Goal: Check status: Check status

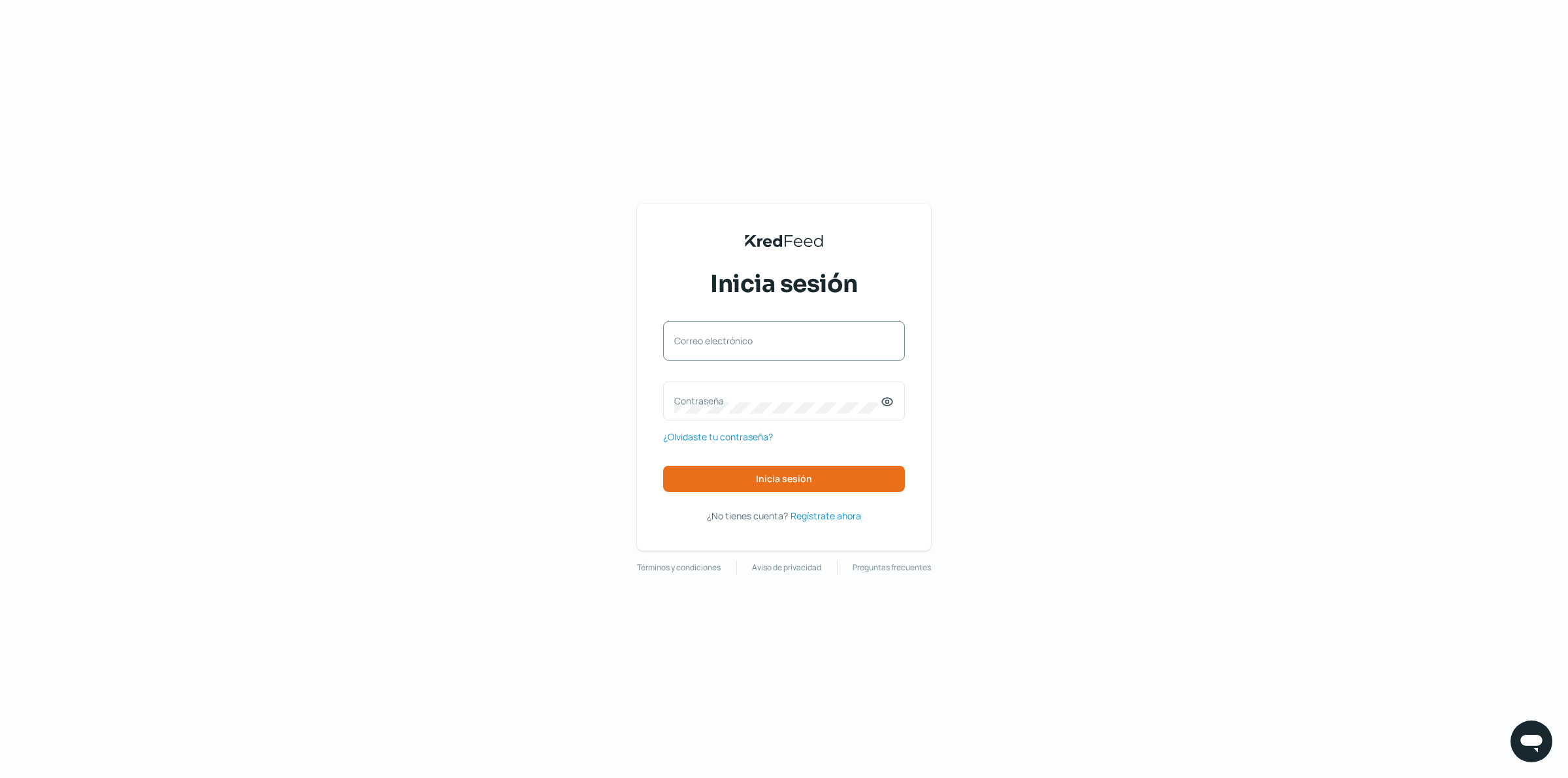
click at [761, 343] on label "Correo electrónico" at bounding box center [777, 341] width 207 height 13
click at [761, 343] on input "Correo electrónico" at bounding box center [784, 347] width 219 height 12
type input "[EMAIL_ADDRESS][DOMAIN_NAME]"
click at [769, 392] on div "Contraseña" at bounding box center [784, 401] width 241 height 39
click at [775, 478] on span "Inicia sesión" at bounding box center [784, 478] width 56 height 9
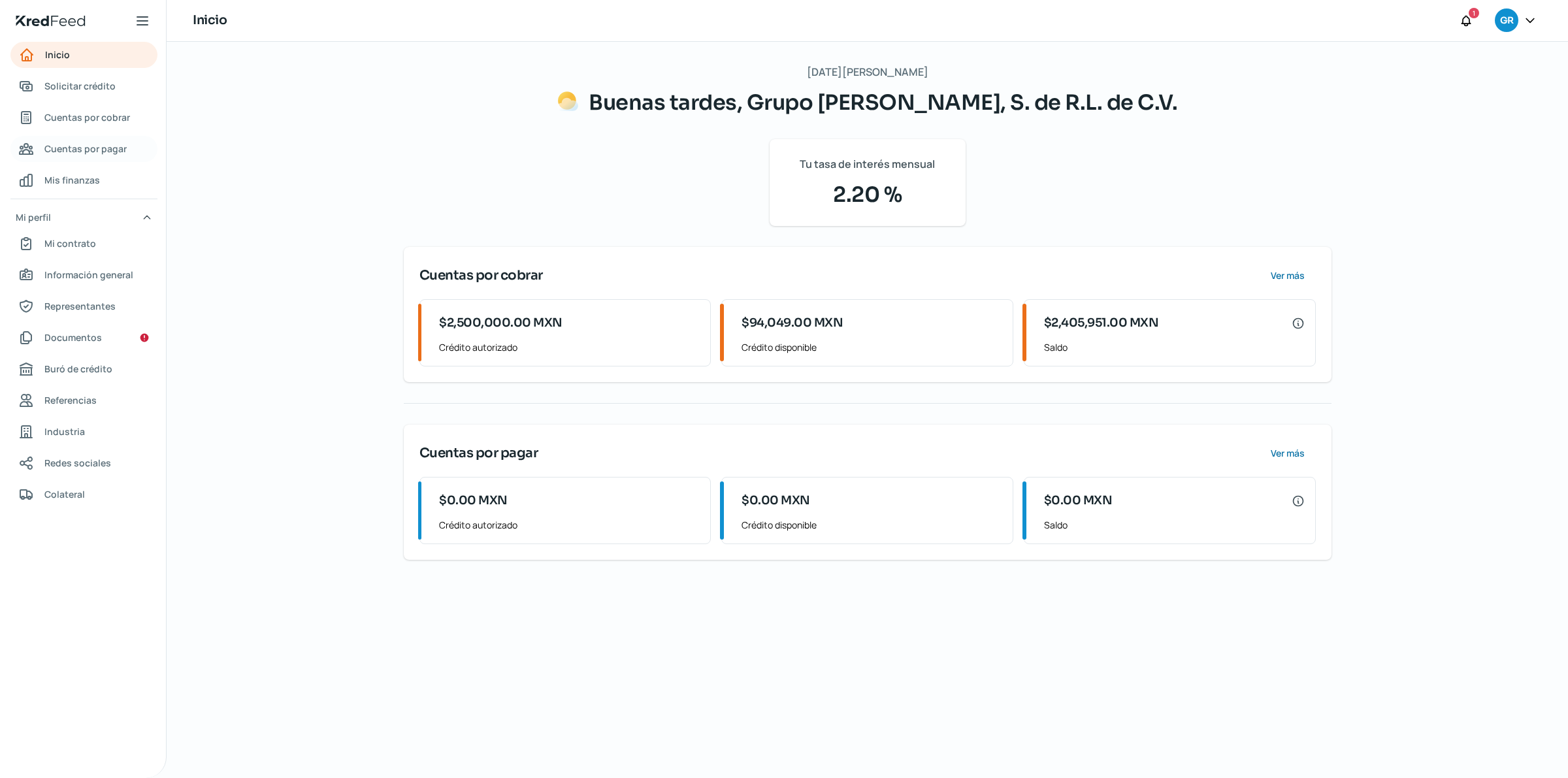
click at [94, 144] on span "Cuentas por pagar" at bounding box center [85, 148] width 82 height 16
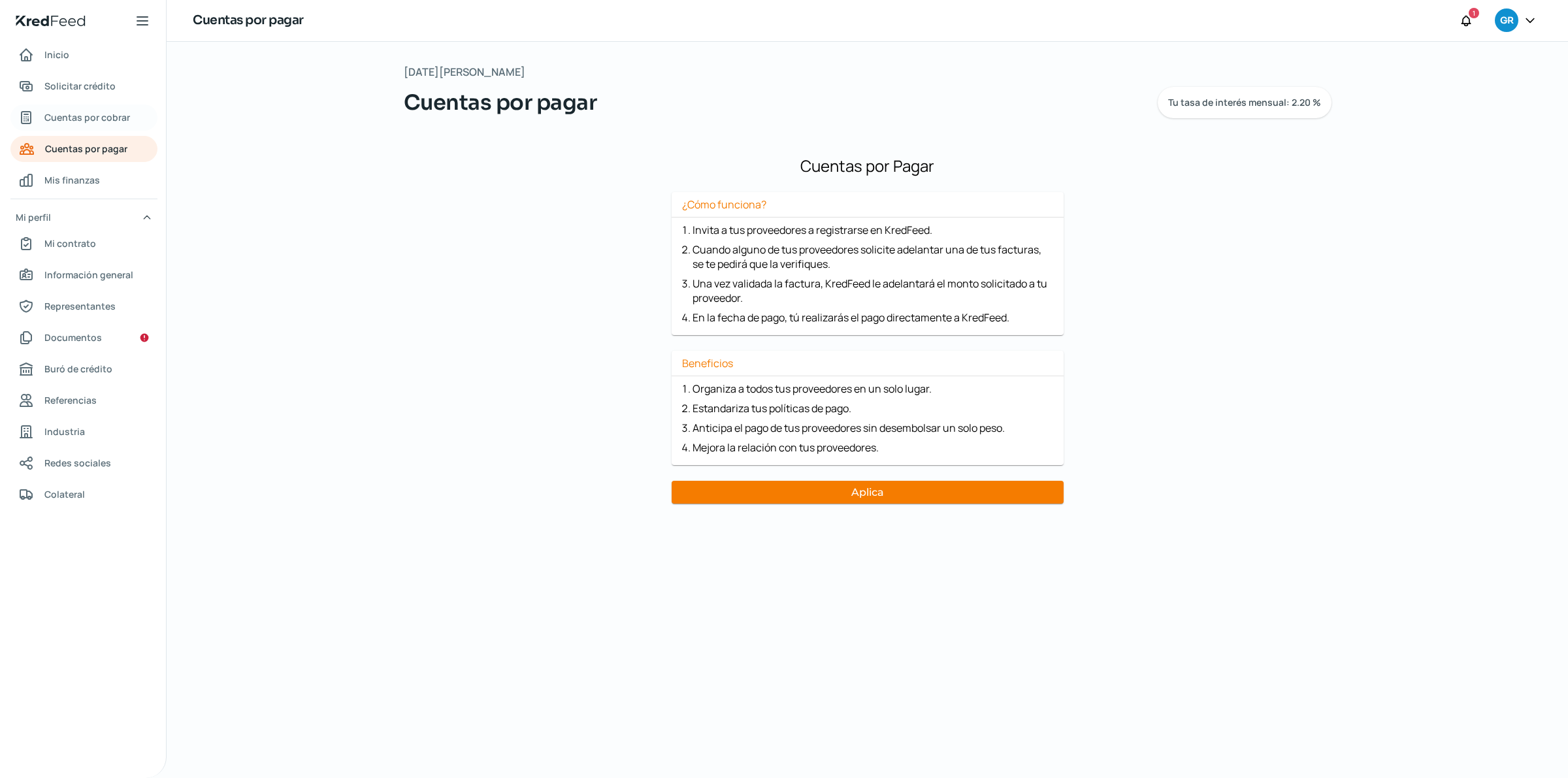
click at [87, 113] on span "Cuentas por cobrar" at bounding box center [87, 116] width 86 height 16
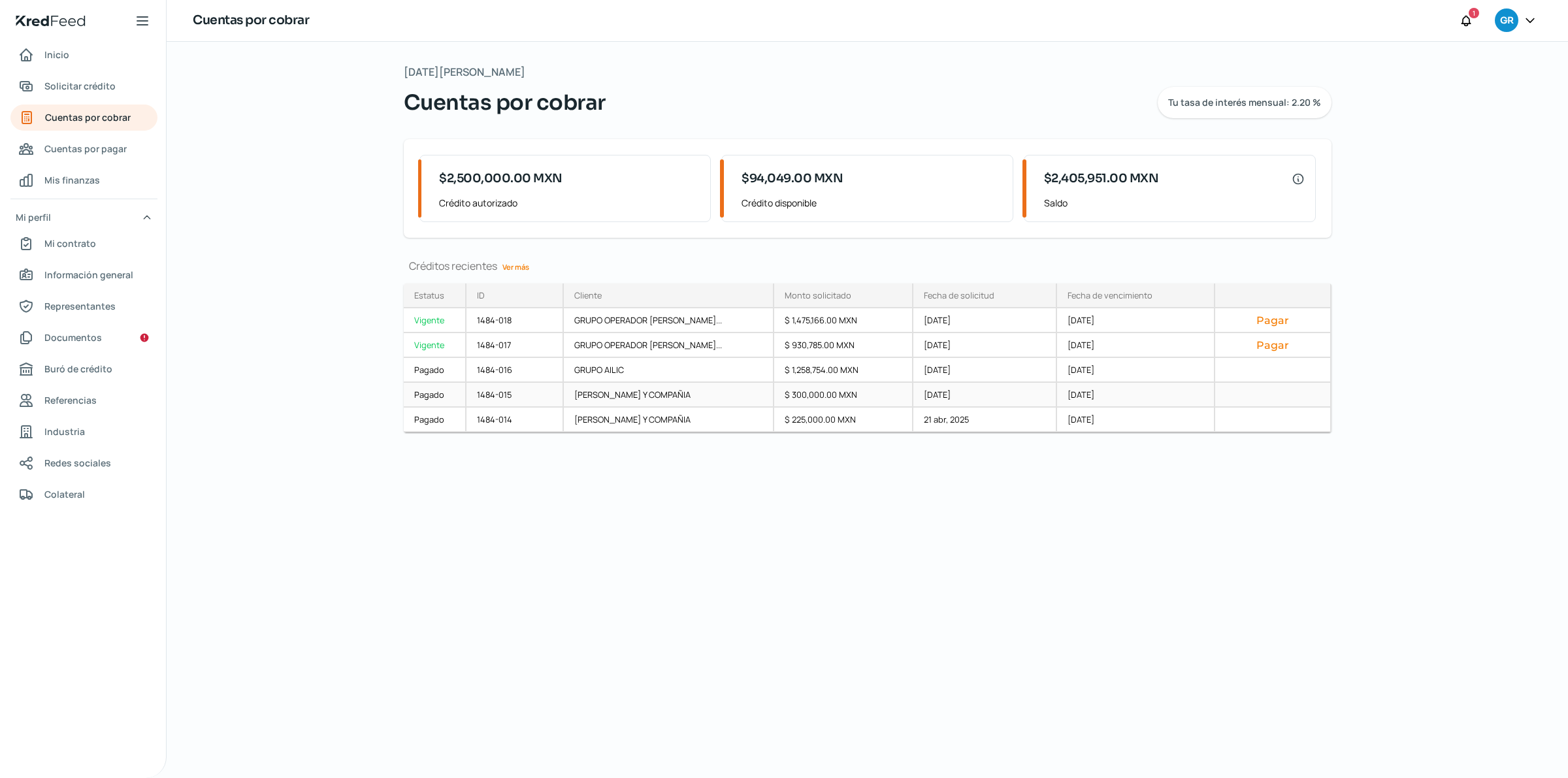
click at [431, 398] on div "Pagado" at bounding box center [435, 394] width 63 height 25
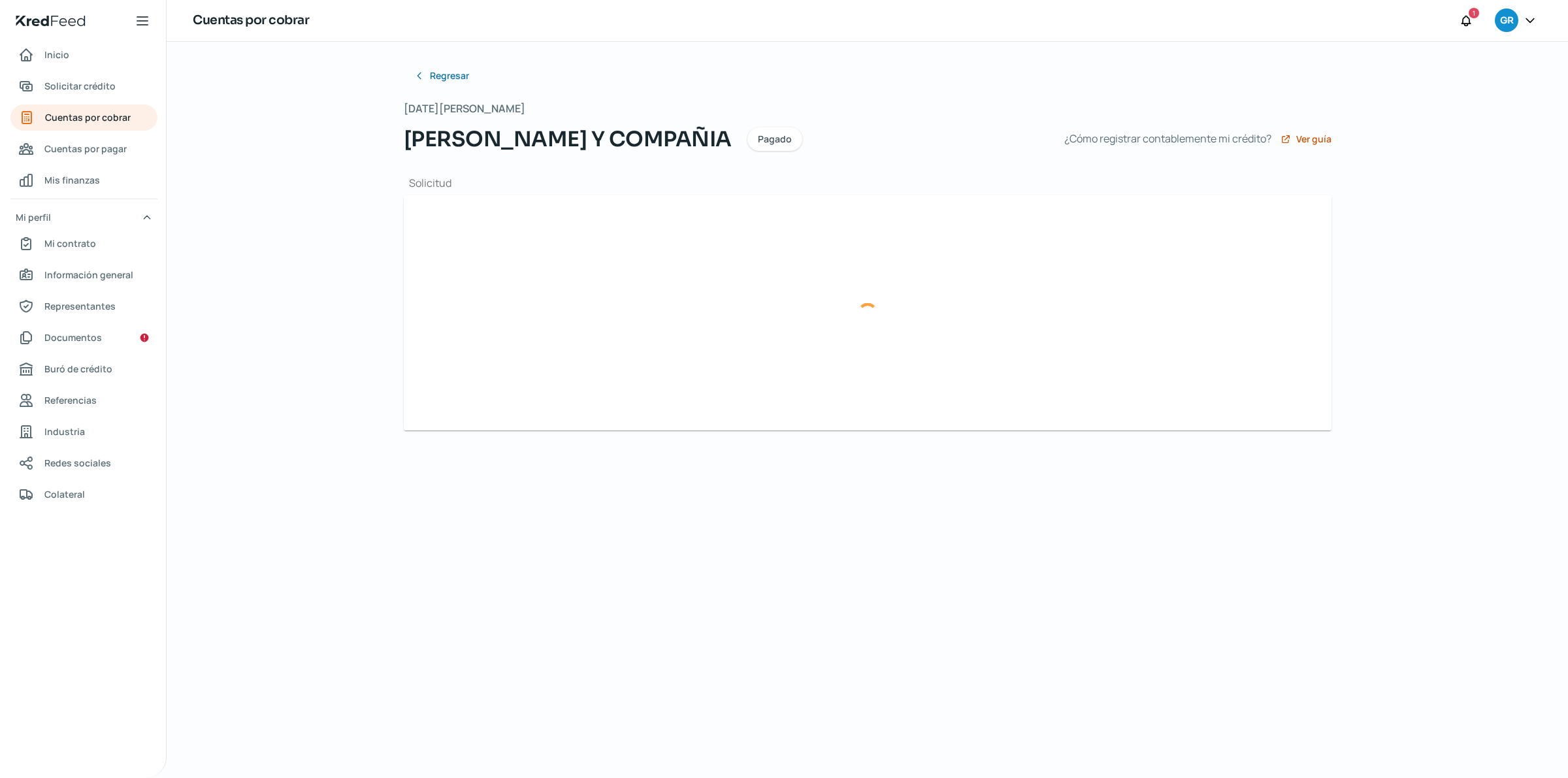
type input "F0000003950.xml"
type input "F0000003950.pdf"
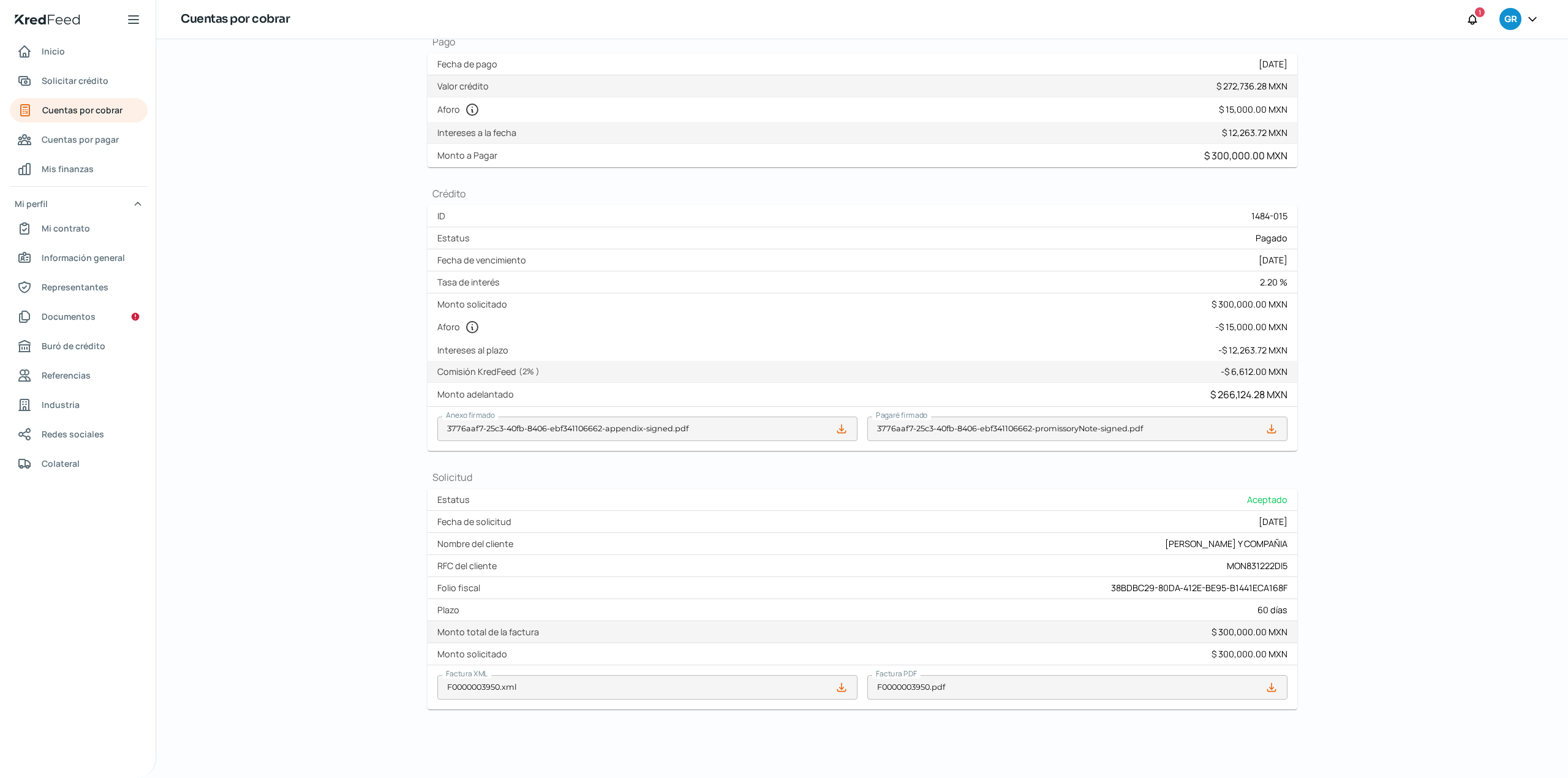
scroll to position [65, 0]
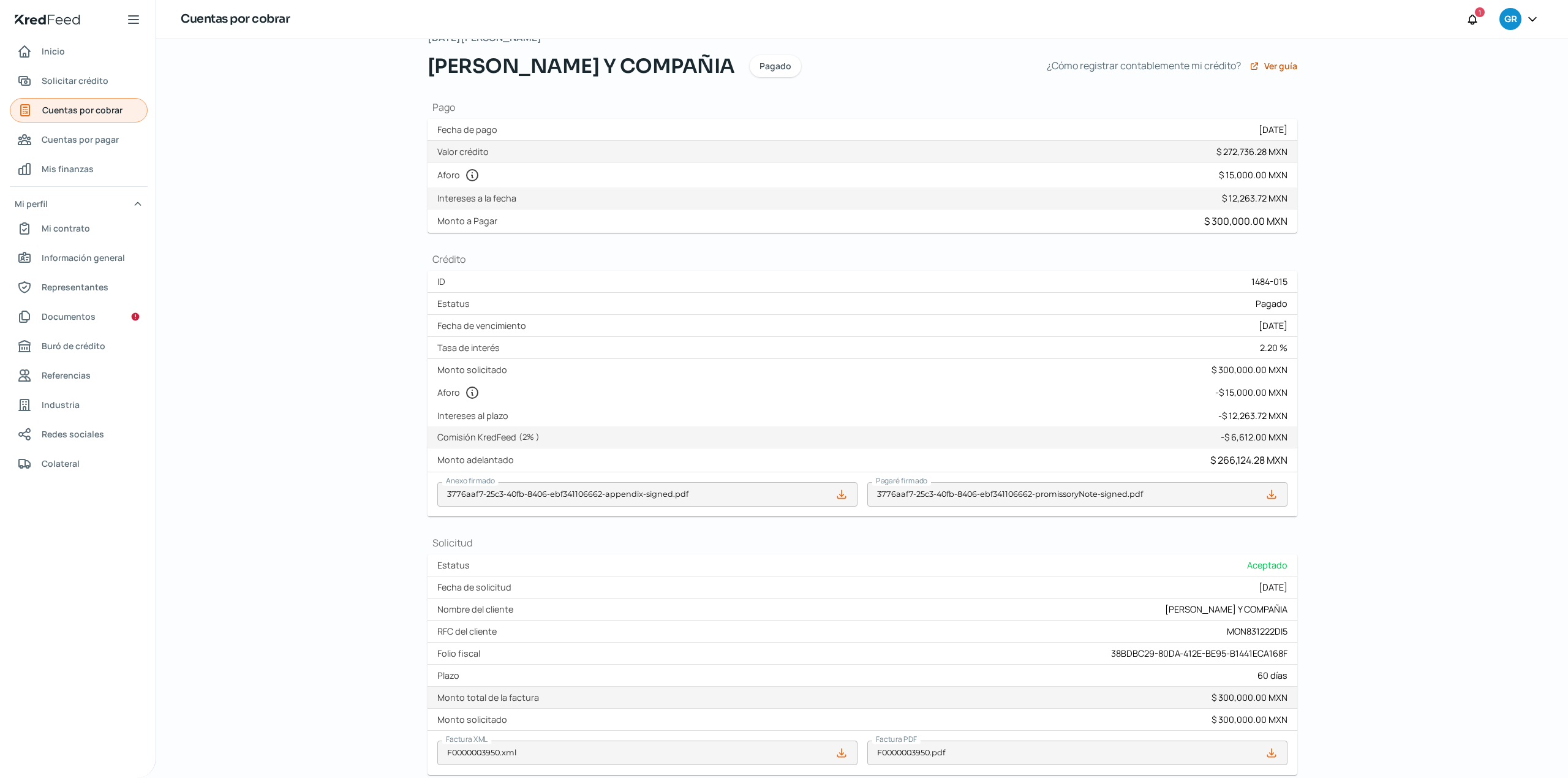
click at [88, 114] on span "Cuentas por cobrar" at bounding box center [82, 109] width 80 height 15
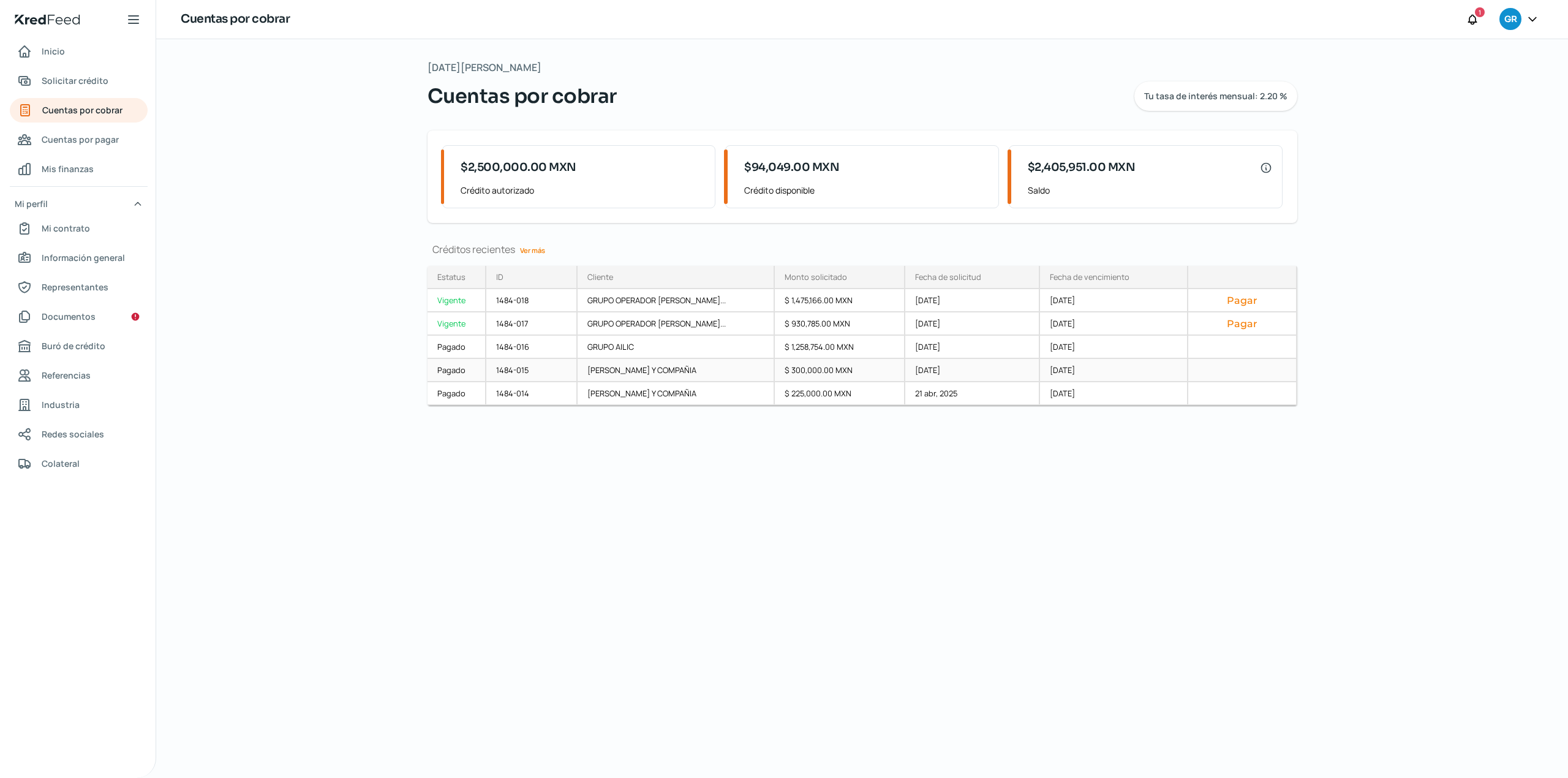
click at [459, 375] on div "Pagado" at bounding box center [457, 370] width 59 height 23
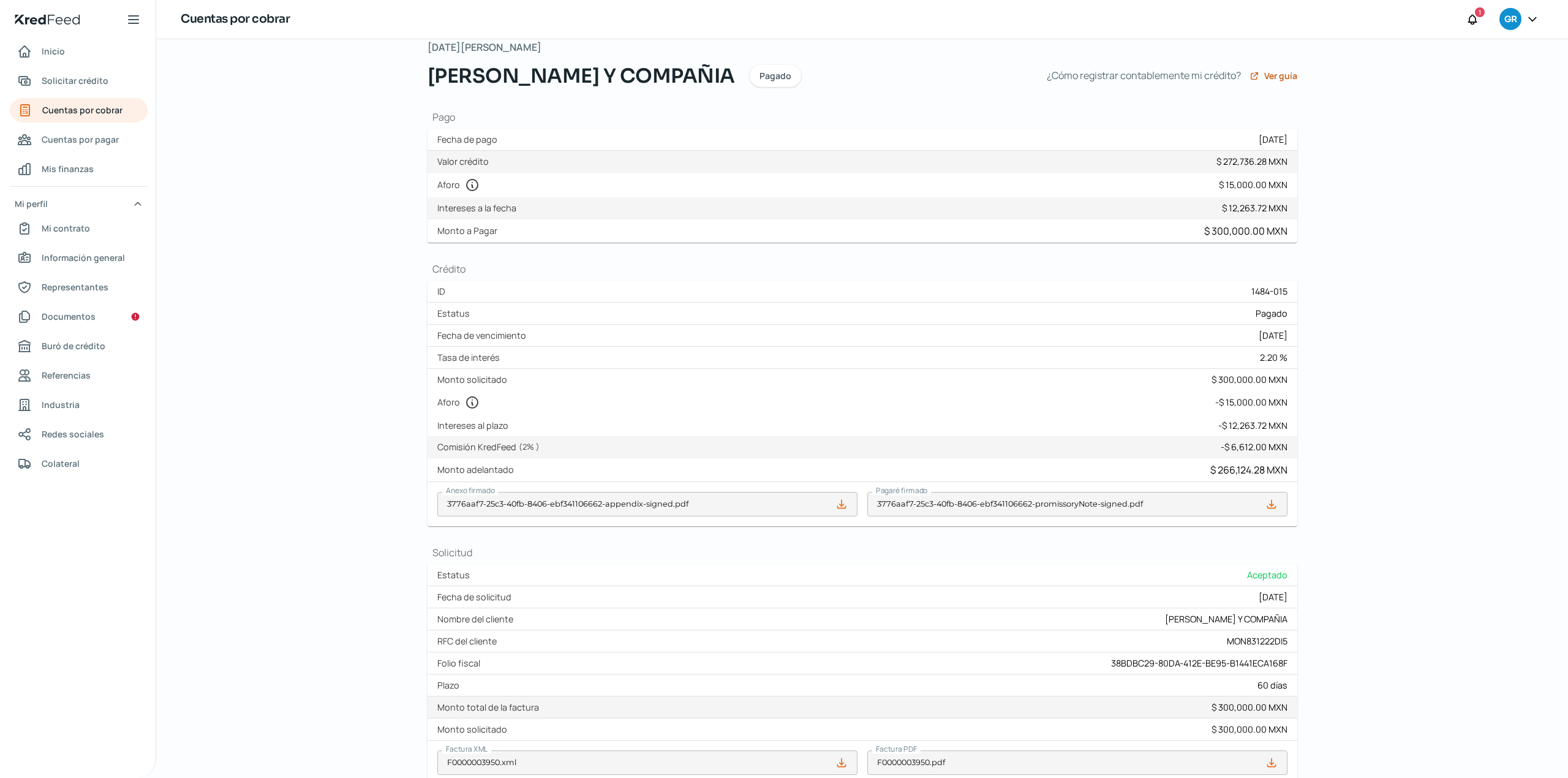
scroll to position [81, 0]
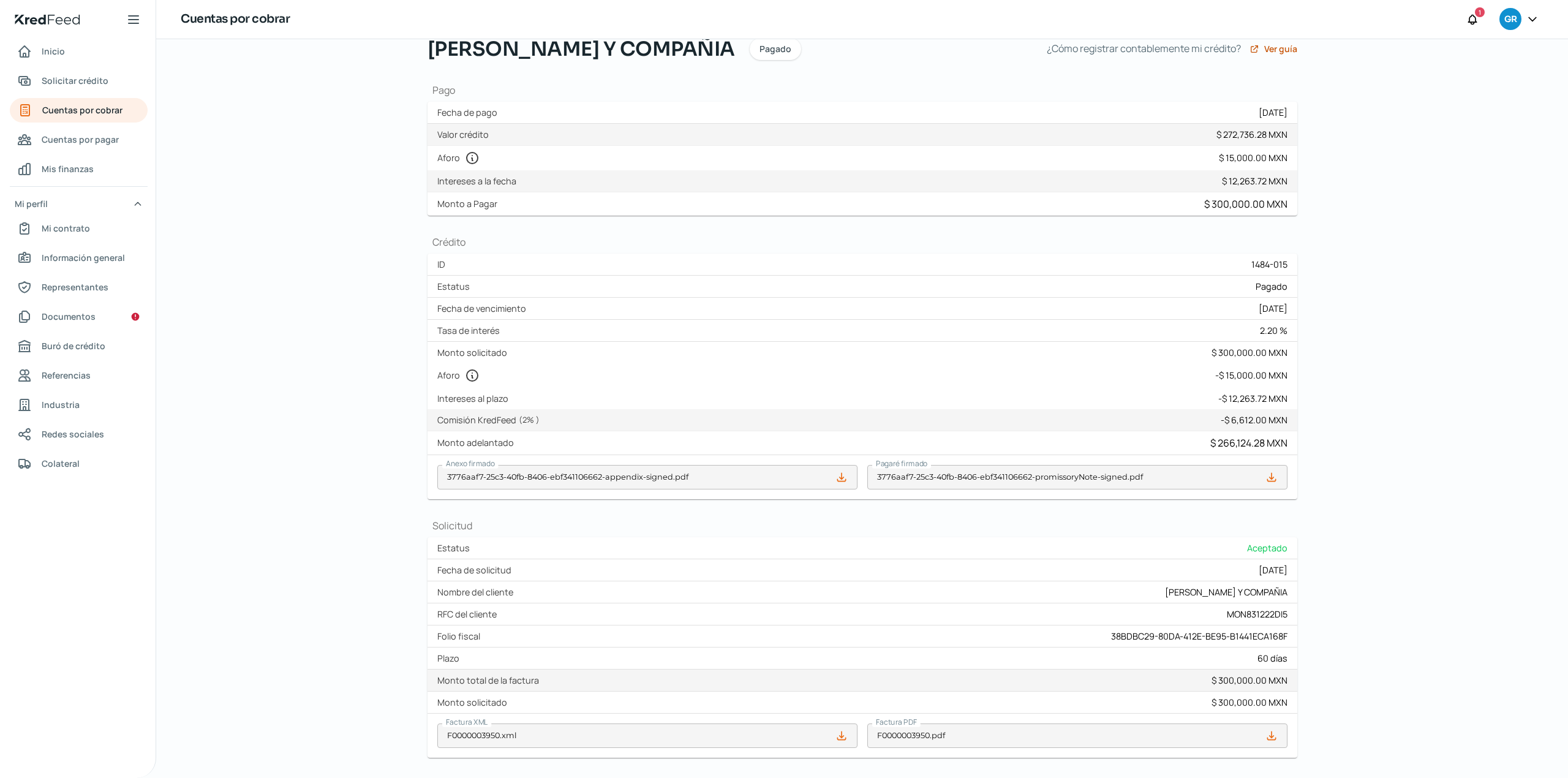
click at [243, 490] on div "Regresar [DATE][PERSON_NAME] [PERSON_NAME] Y COMPAÑIA Pagado ¿Cómo registrar co…" at bounding box center [862, 408] width 1412 height 739
click at [261, 251] on div "Regresar [DATE][PERSON_NAME] [PERSON_NAME] Y COMPAÑIA Pagado ¿Cómo registrar co…" at bounding box center [862, 408] width 1412 height 739
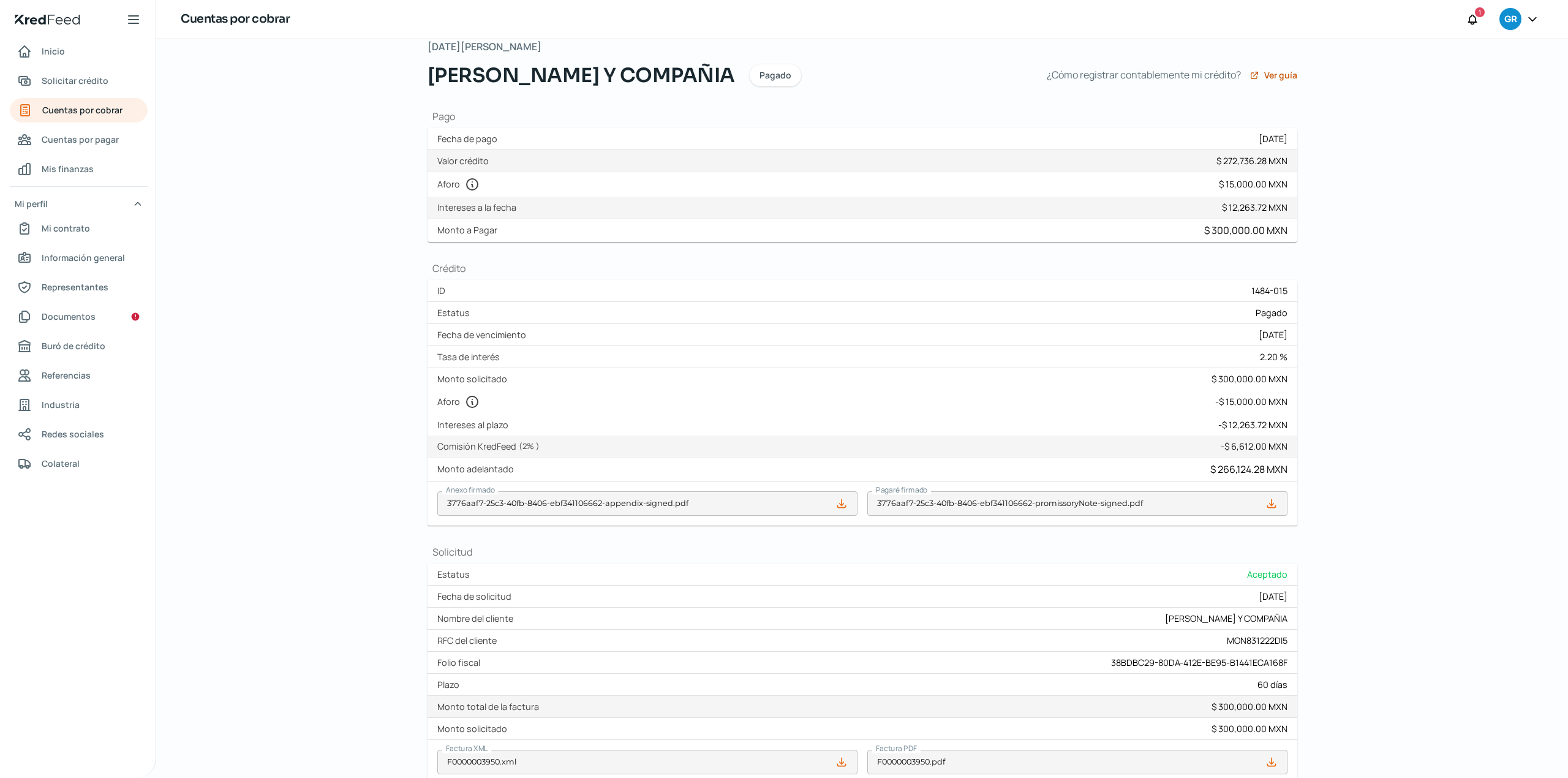
scroll to position [0, 0]
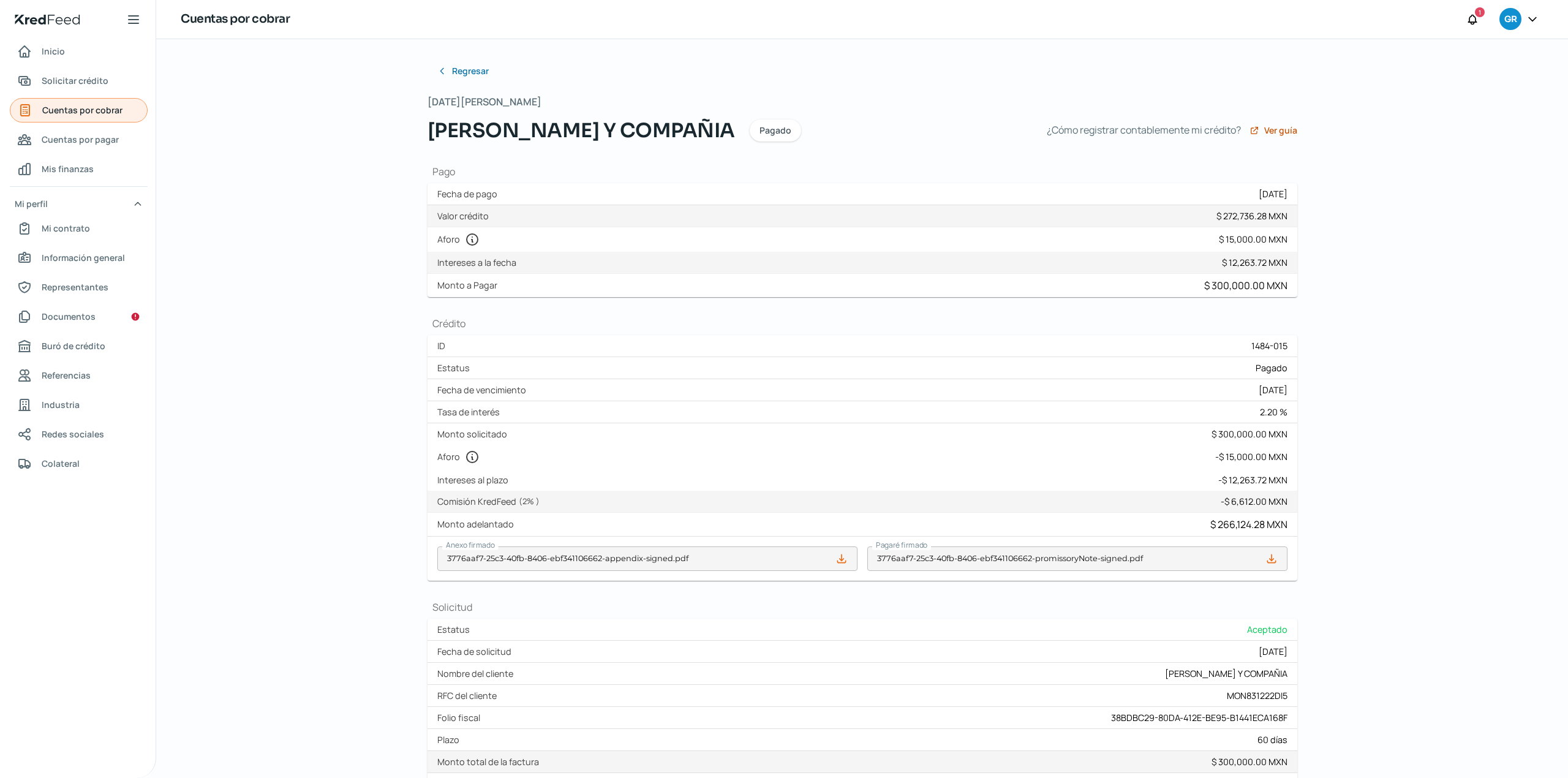
click at [79, 104] on span "Cuentas por cobrar" at bounding box center [82, 109] width 80 height 15
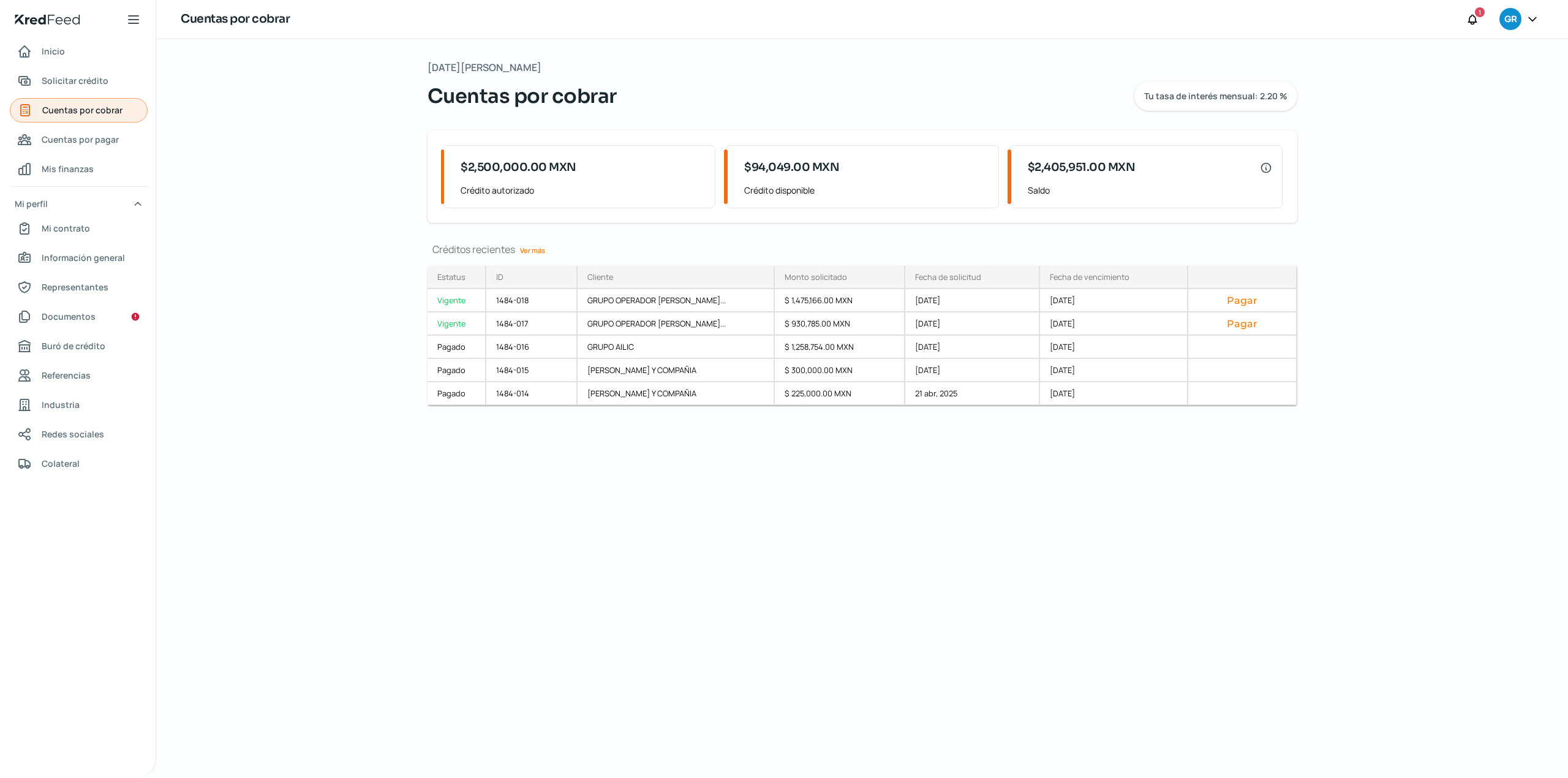
click at [101, 108] on span "Cuentas por cobrar" at bounding box center [82, 109] width 80 height 15
click at [440, 326] on div "Vigente" at bounding box center [457, 324] width 59 height 23
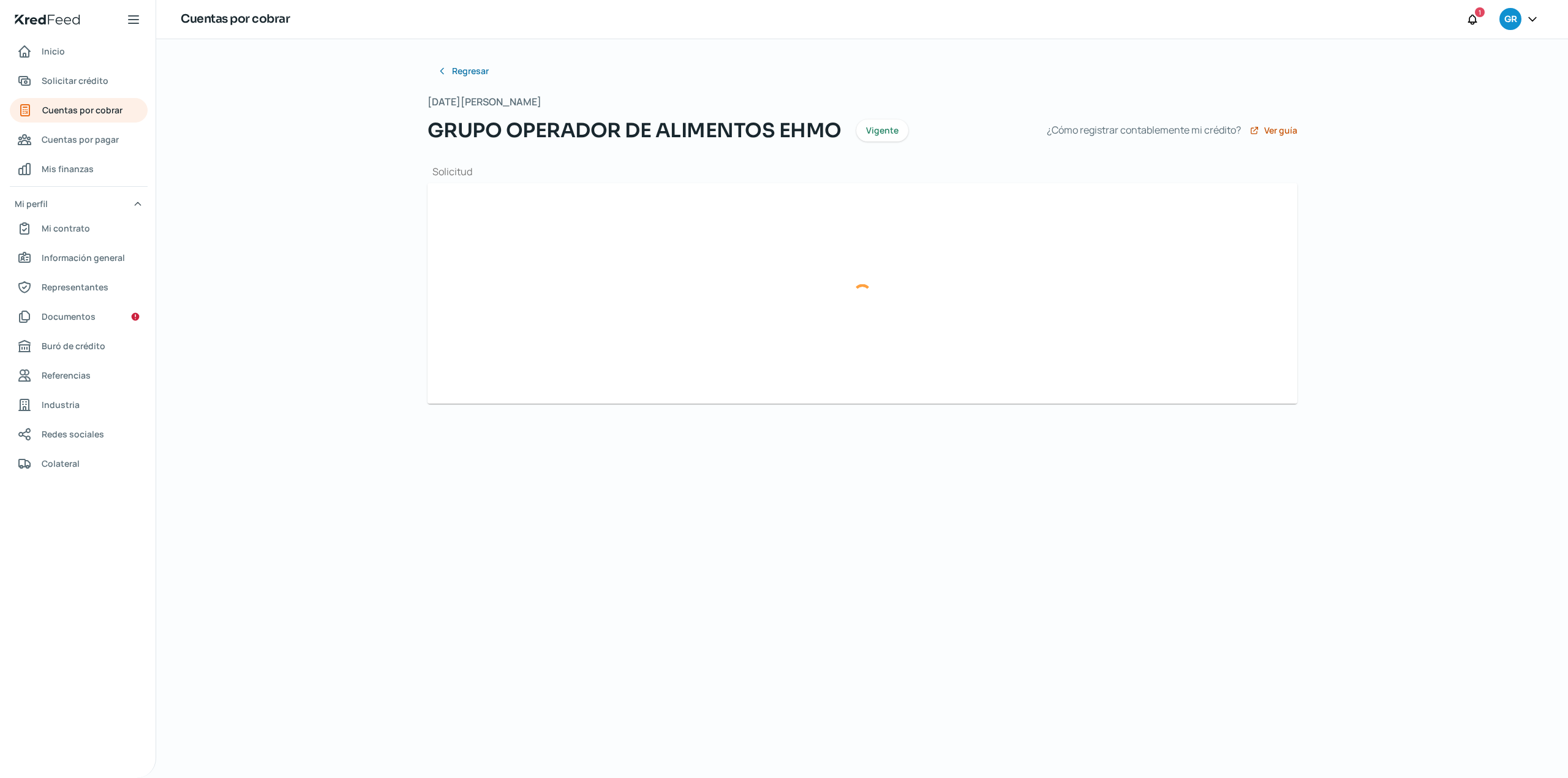
type input "F0000004077.xml"
type input "F0000004077.pdf"
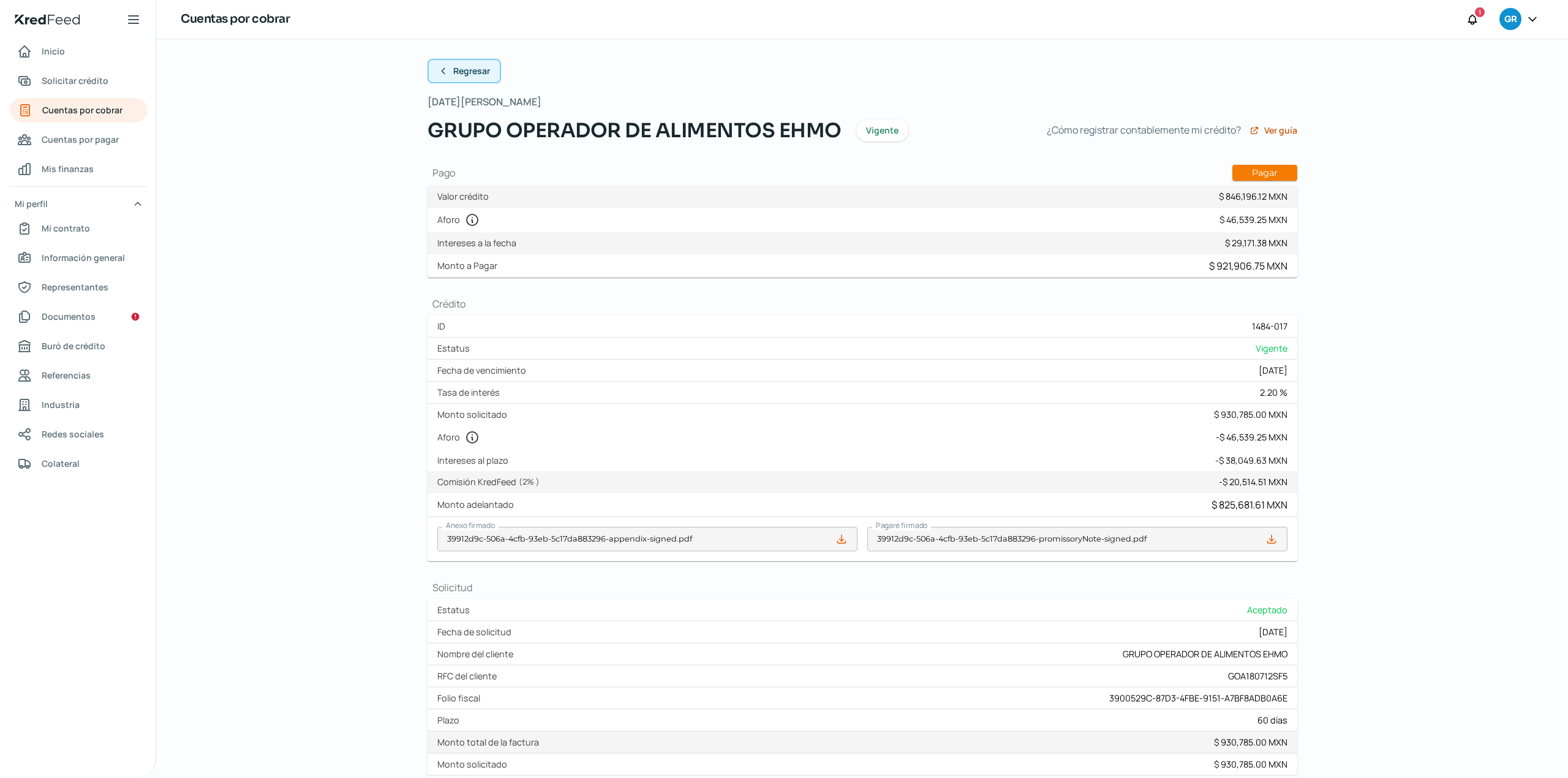
click at [476, 75] on span "Regresar" at bounding box center [472, 71] width 37 height 9
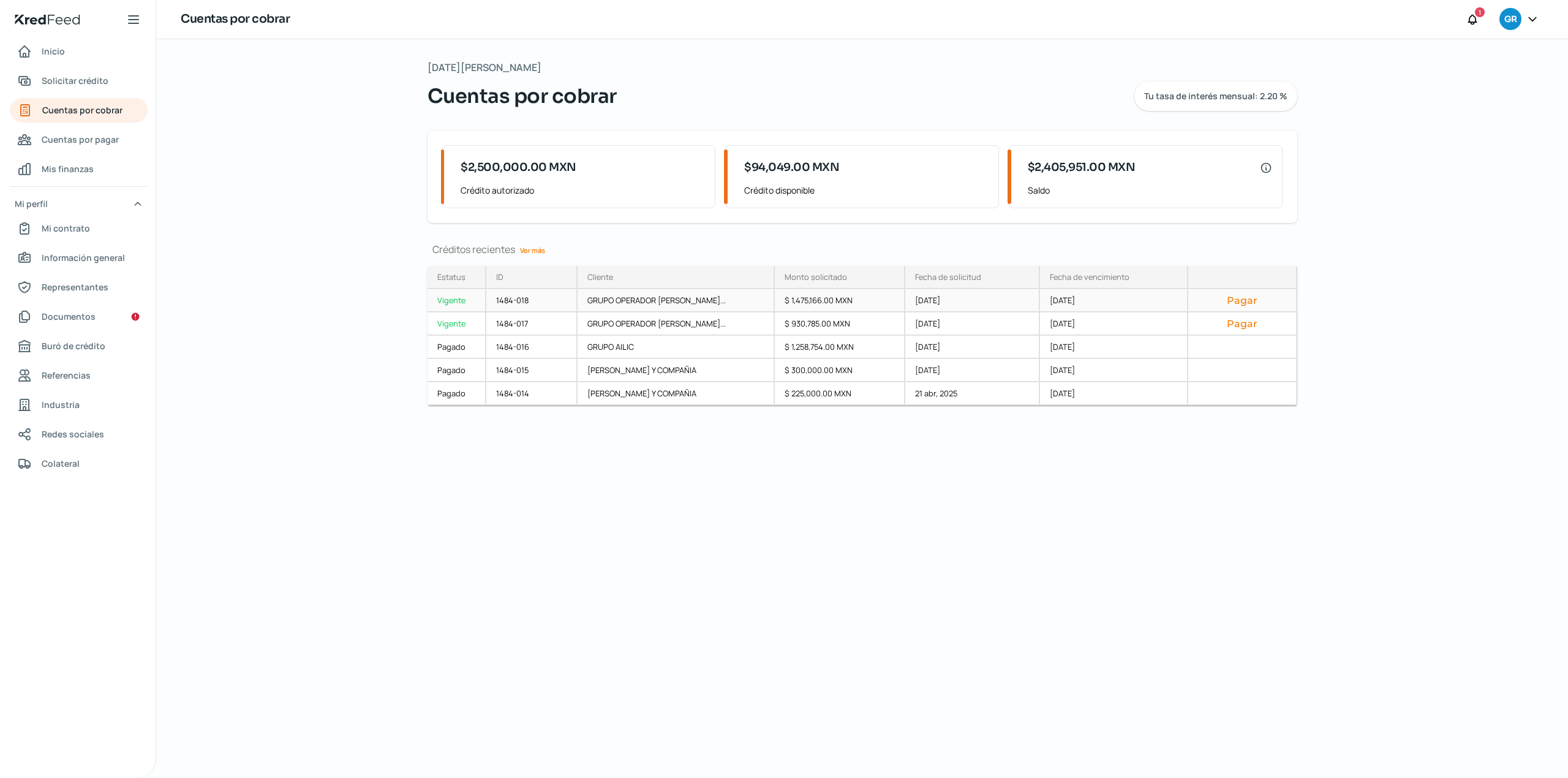
click at [447, 301] on div "Vigente" at bounding box center [457, 301] width 59 height 23
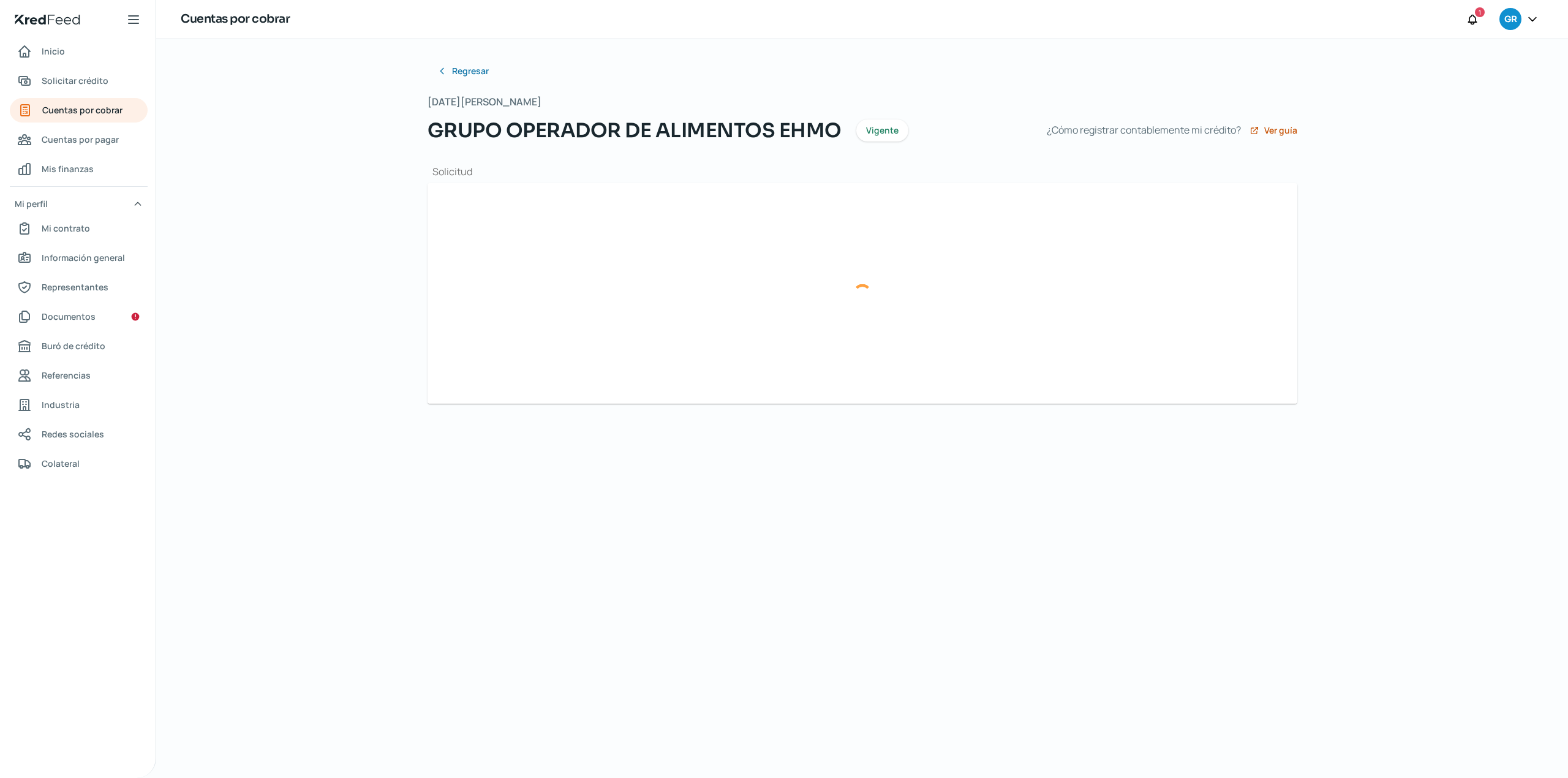
type input "F0000004114.xml"
type input "F0000004114.pdf"
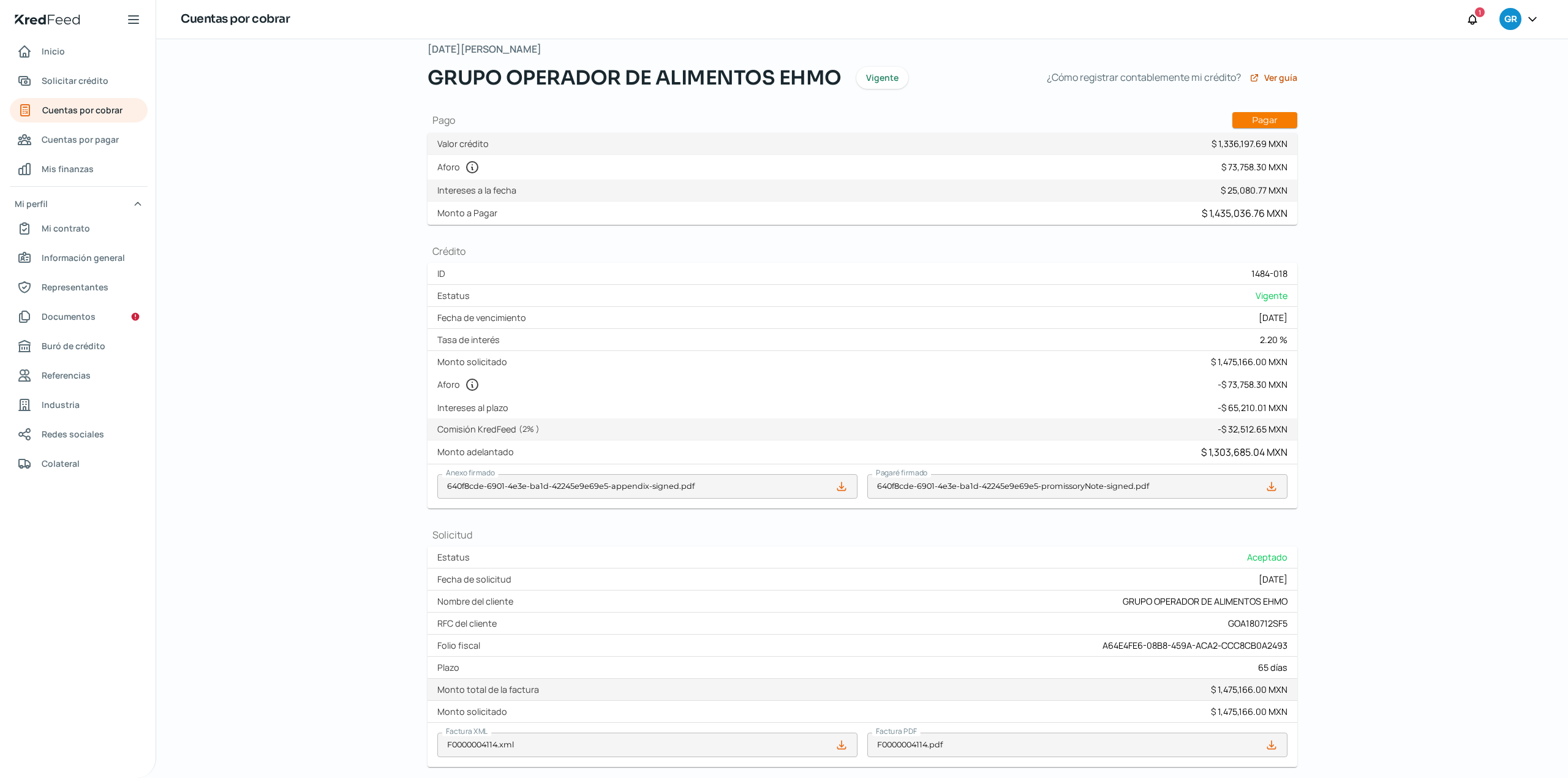
scroll to position [81, 0]
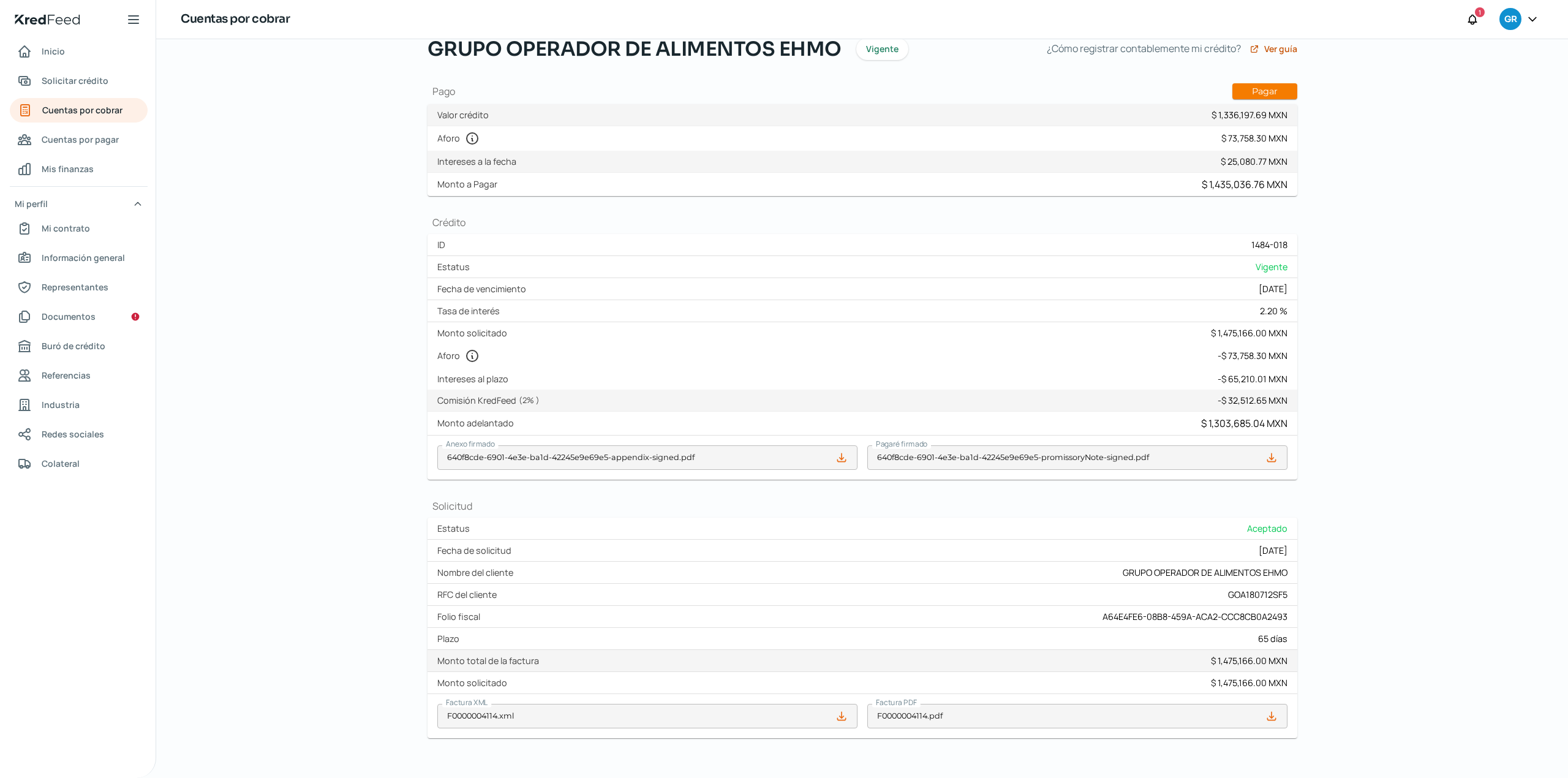
click at [395, 40] on div "Regresar Lunes, 11 de agosto 2025 GRUPO OPERADOR DE ALIMENTOS EHMO Vigente ¿Cóm…" at bounding box center [862, 408] width 1412 height 739
click at [417, 39] on div "Regresar Lunes, 11 de agosto 2025 GRUPO OPERADOR DE ALIMENTOS EHMO Vigente ¿Cóm…" at bounding box center [862, 382] width 919 height 849
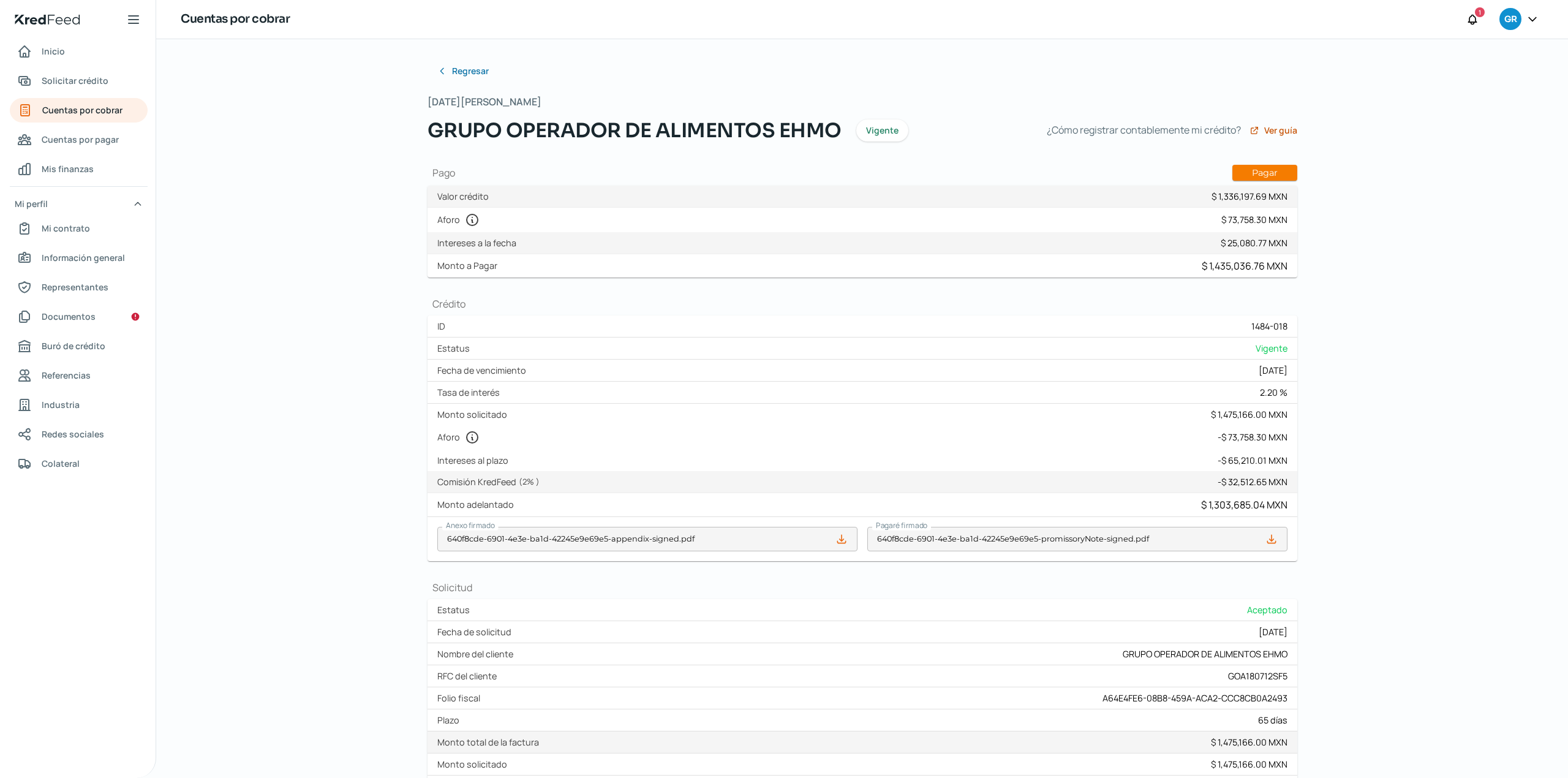
click at [1469, 22] on icon at bounding box center [1532, 18] width 12 height 12
click at [1417, 170] on span "Cerrar sesión" at bounding box center [1426, 165] width 55 height 15
